Goal: Task Accomplishment & Management: Complete application form

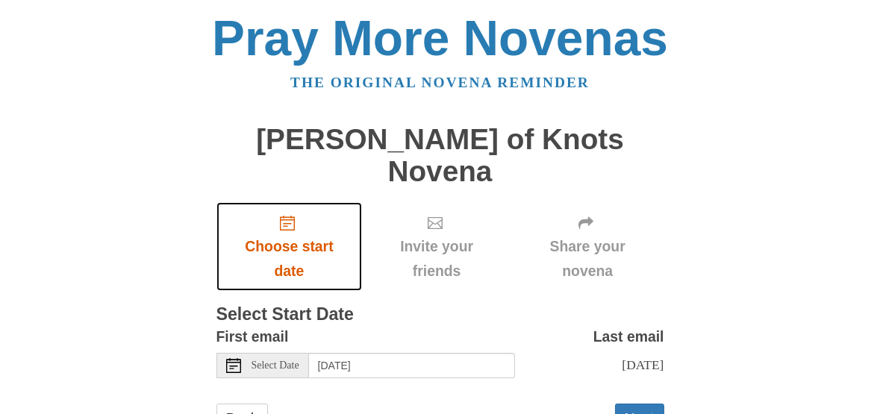
click at [285, 216] on icon "Choose start date" at bounding box center [287, 223] width 15 height 15
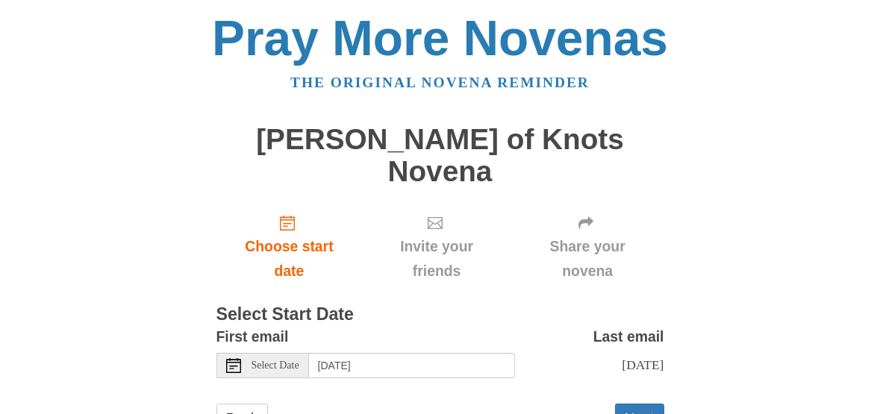
scroll to position [44, 0]
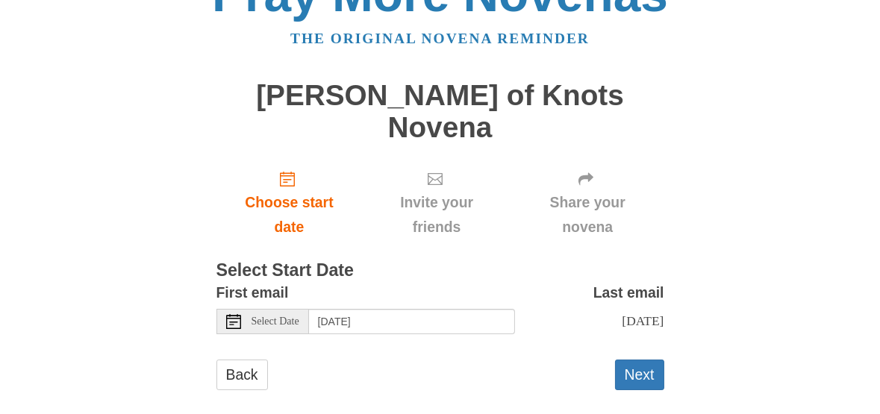
click at [299, 316] on span "Select Date" at bounding box center [275, 321] width 48 height 10
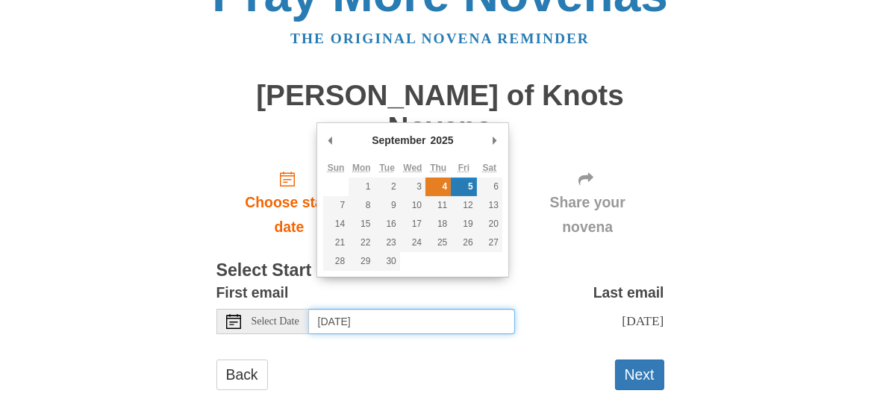
type input "[DATE]"
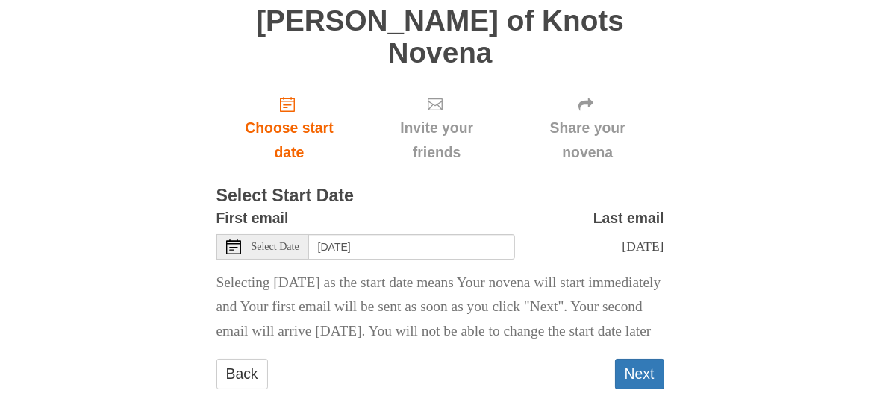
scroll to position [143, 0]
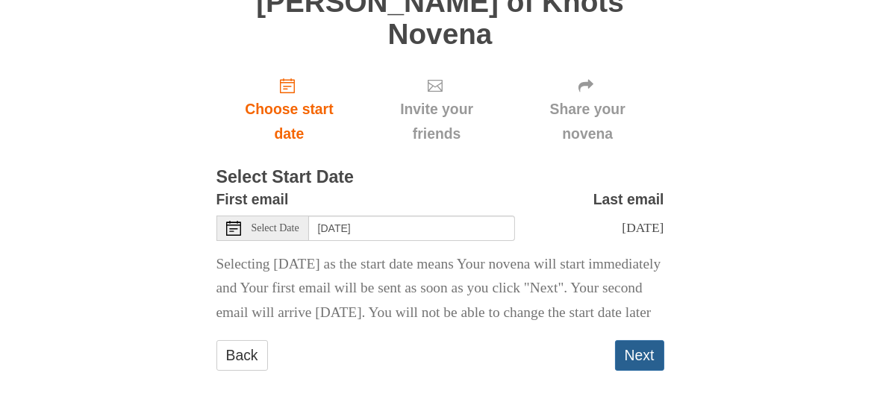
click at [636, 355] on button "Next" at bounding box center [639, 355] width 49 height 31
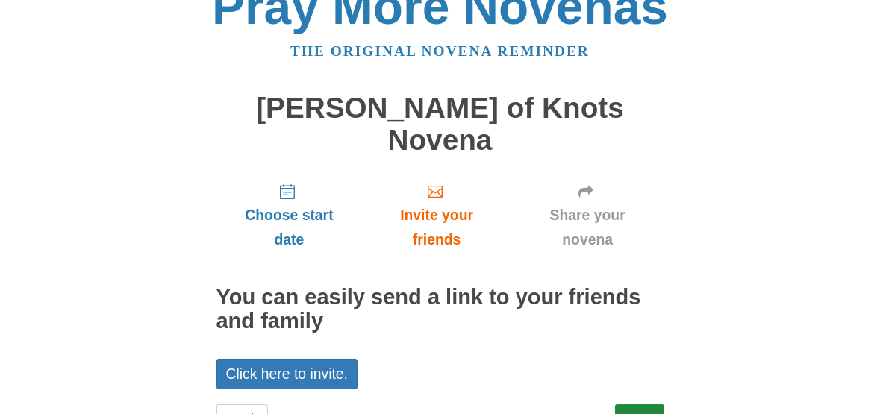
scroll to position [63, 0]
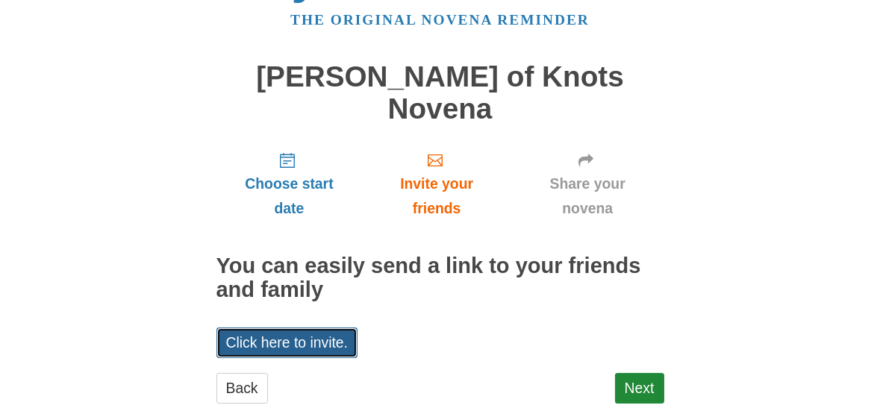
click at [276, 328] on link "Click here to invite." at bounding box center [287, 343] width 142 height 31
